Goal: Transaction & Acquisition: Download file/media

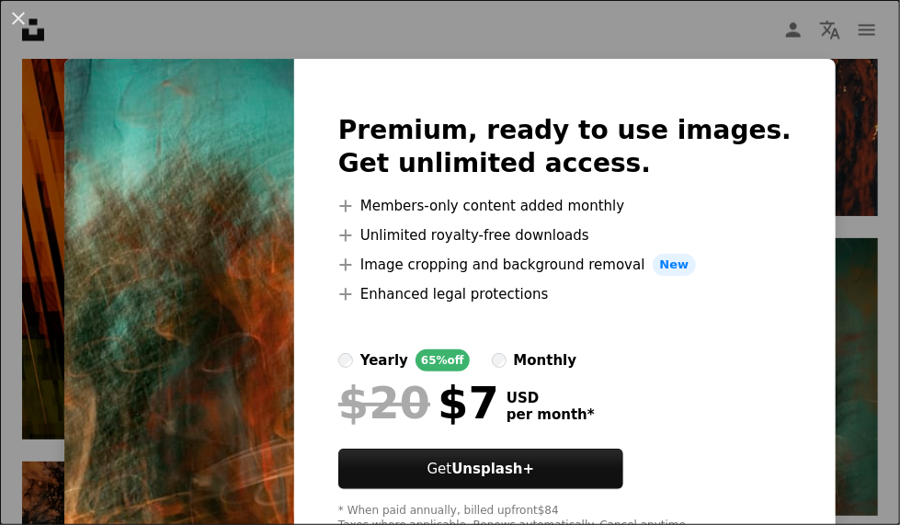
click at [594, 48] on div "An X shape Premium, ready to use images. Get unlimited access. A plus sign Memb…" at bounding box center [450, 262] width 900 height 525
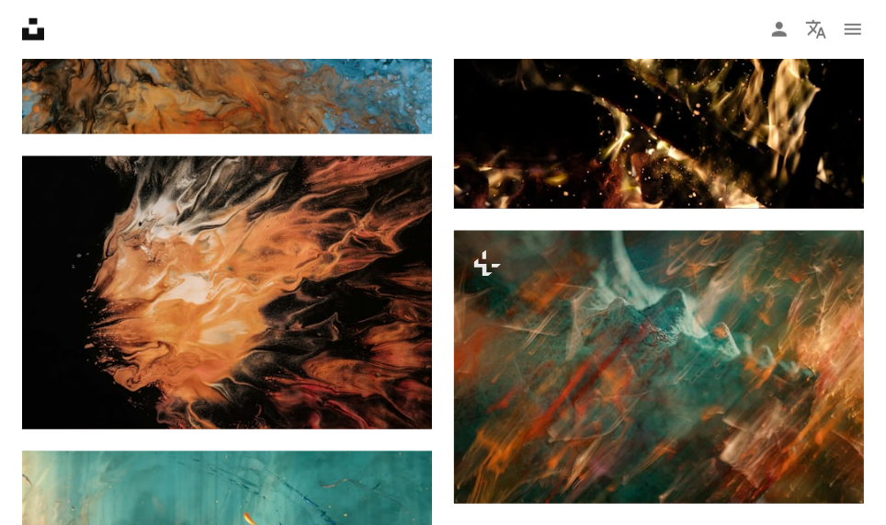
scroll to position [4686, 0]
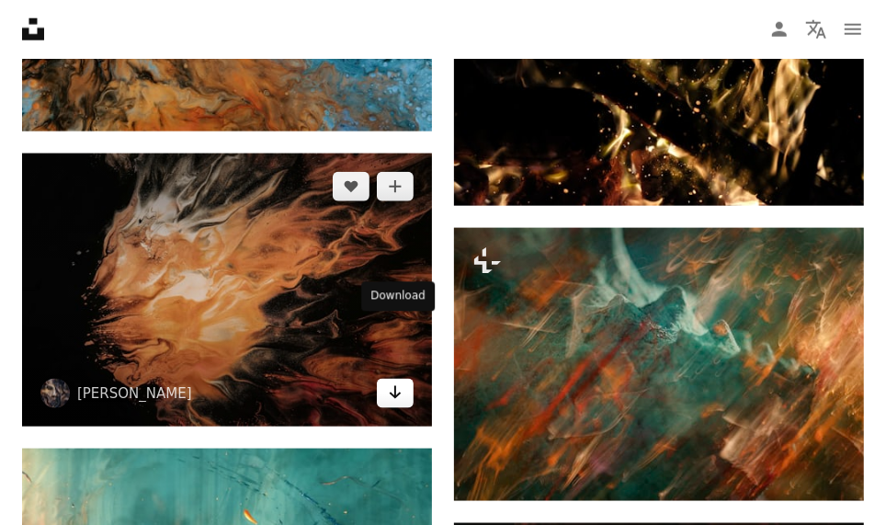
click at [384, 379] on link "Arrow pointing down" at bounding box center [395, 393] width 37 height 29
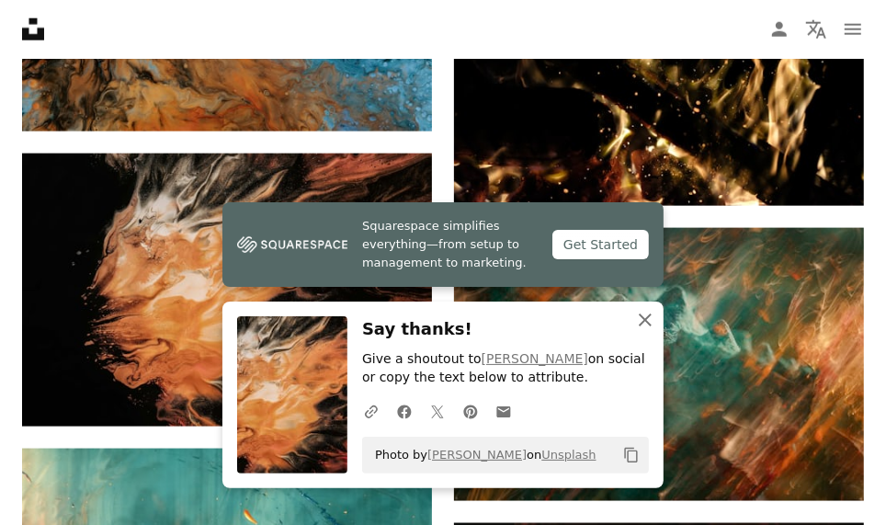
click at [648, 323] on icon "An X shape" at bounding box center [645, 320] width 22 height 22
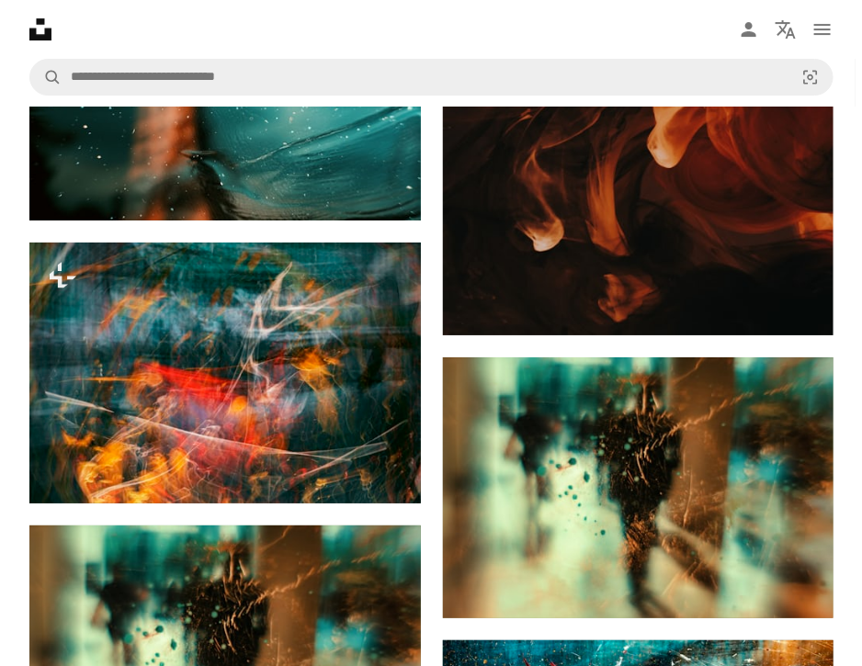
scroll to position [5314, 0]
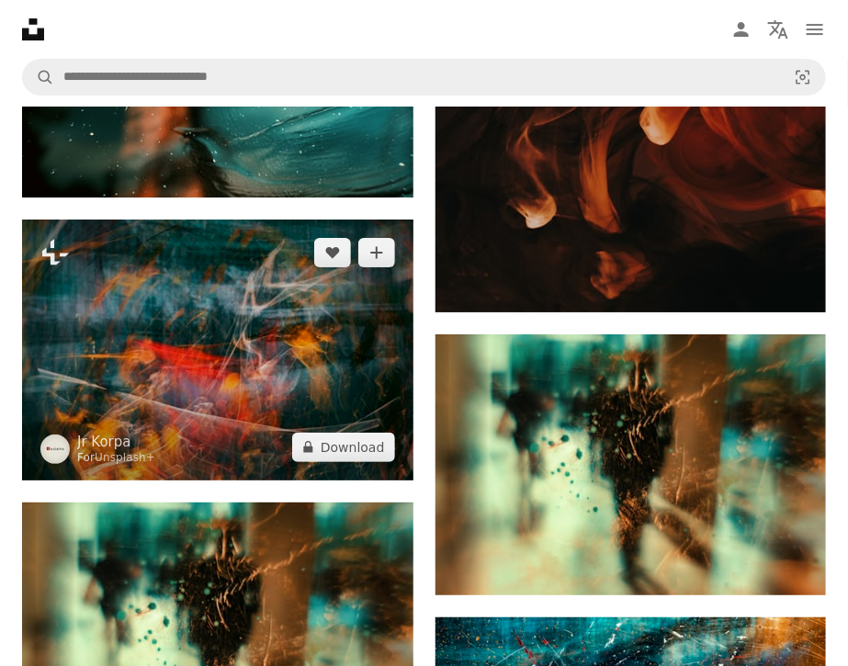
click at [238, 340] on img at bounding box center [217, 350] width 391 height 260
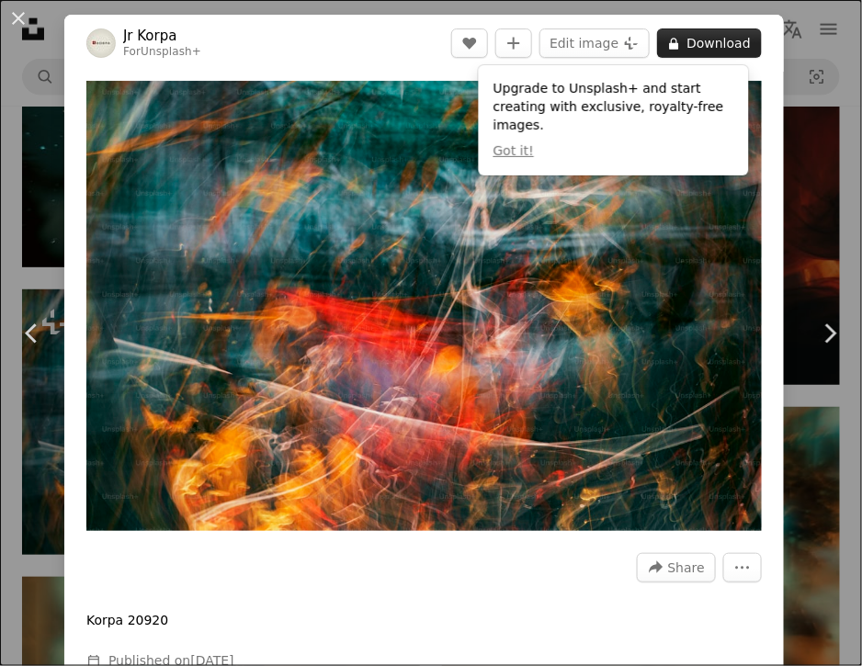
click at [699, 42] on button "A lock Download" at bounding box center [709, 42] width 105 height 29
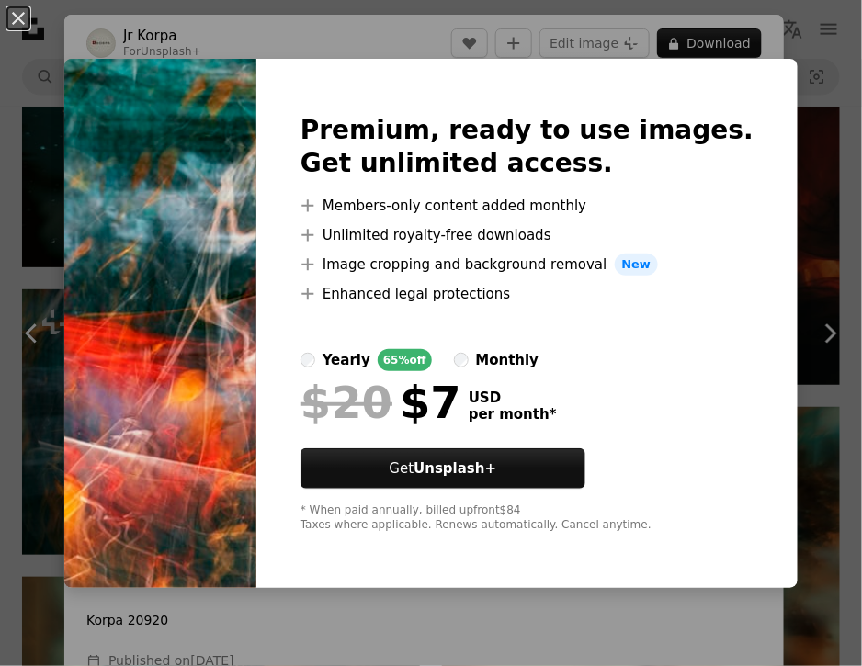
click at [746, 135] on div "Premium, ready to use images. Get unlimited access. A plus sign Members-only co…" at bounding box center [526, 323] width 541 height 529
click at [16, 10] on button "An X shape" at bounding box center [18, 18] width 22 height 22
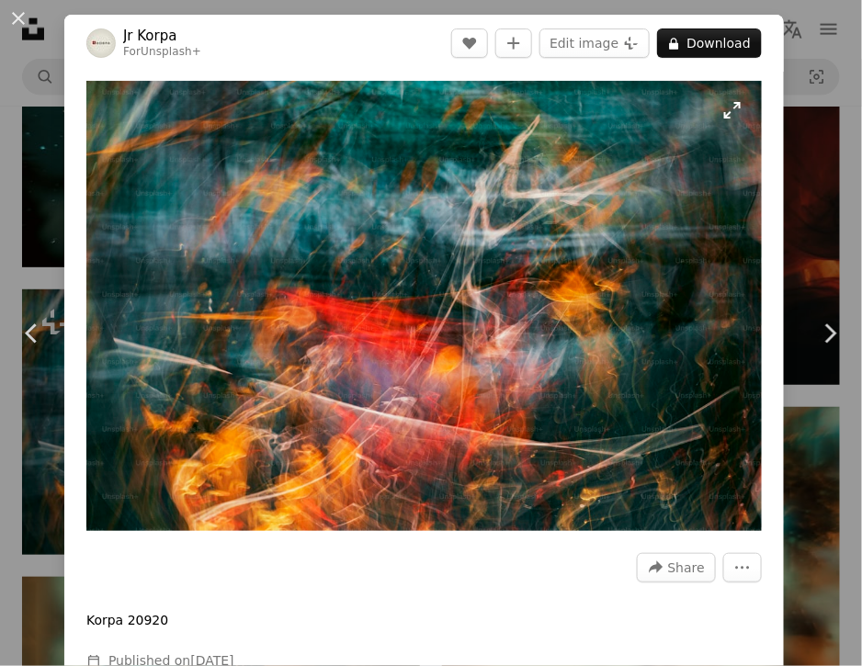
drag, startPoint x: 583, startPoint y: 21, endPoint x: 570, endPoint y: 119, distance: 99.3
click at [570, 119] on div "Jr Korpa For Unsplash+ A heart A plus sign Edit image Plus sign for Unsplash+ A…" at bounding box center [423, 415] width 719 height 801
click at [17, 17] on button "An X shape" at bounding box center [18, 18] width 22 height 22
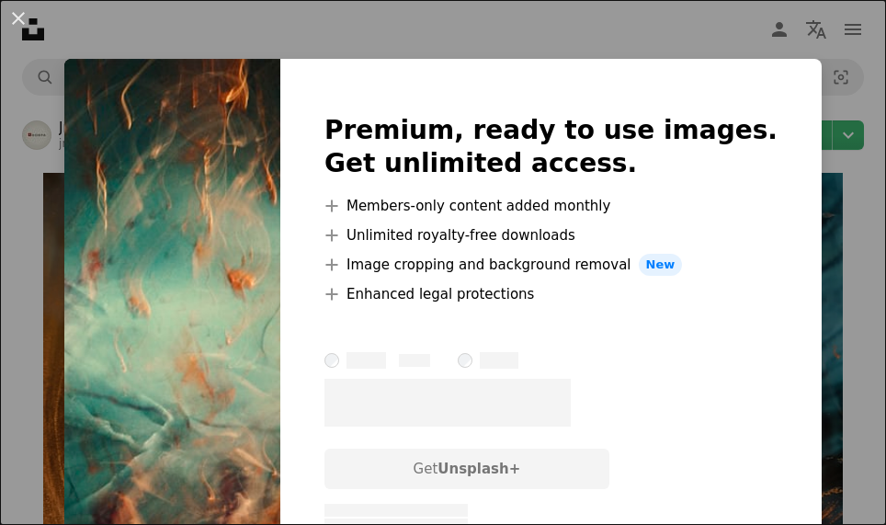
scroll to position [2573, 0]
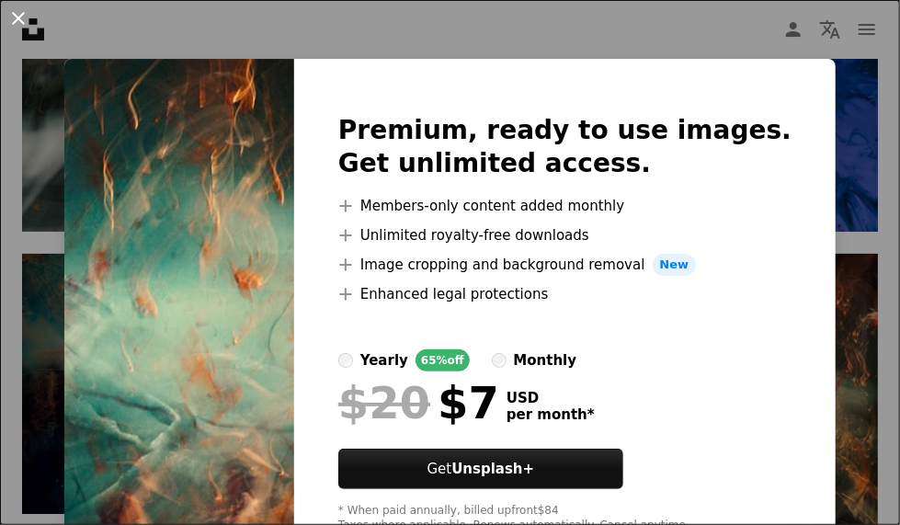
click at [23, 23] on button "An X shape" at bounding box center [18, 18] width 22 height 22
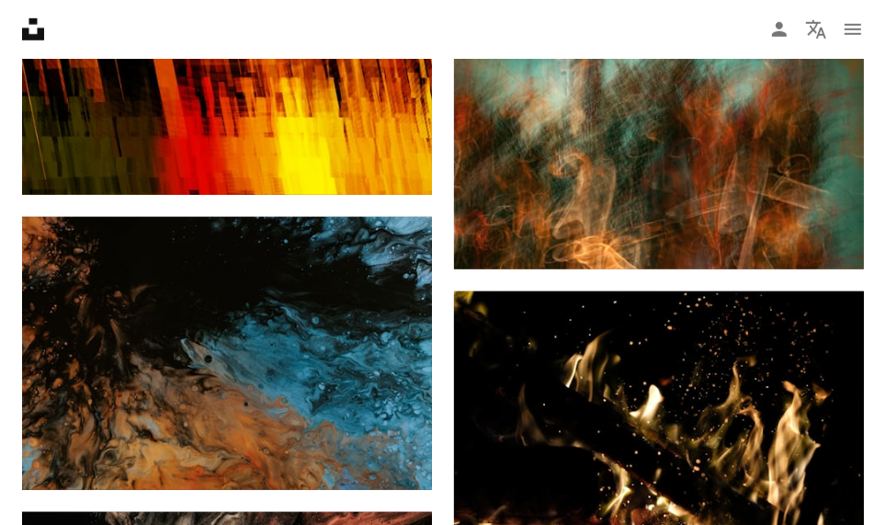
scroll to position [4319, 0]
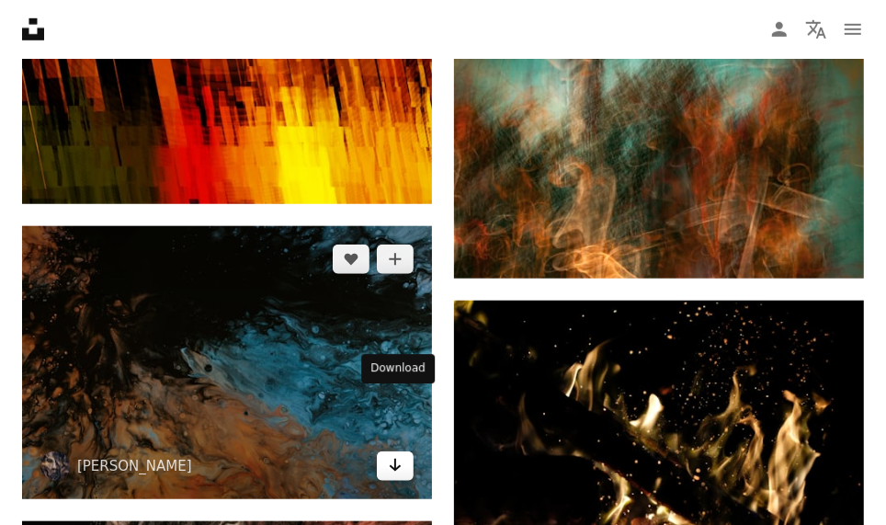
click at [397, 454] on icon "Arrow pointing down" at bounding box center [395, 465] width 15 height 22
